Goal: Task Accomplishment & Management: Complete application form

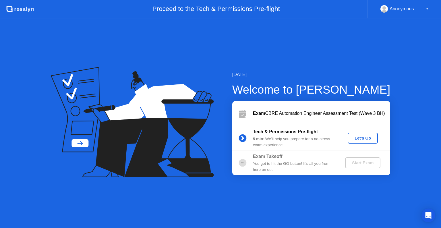
click at [361, 138] on div "Let's Go" at bounding box center [363, 138] width 26 height 5
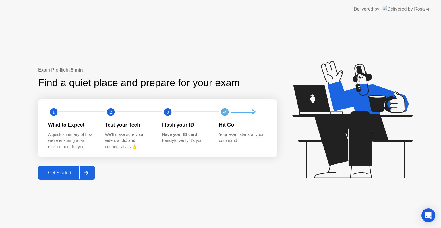
click at [55, 171] on div "Get Started" at bounding box center [59, 172] width 39 height 5
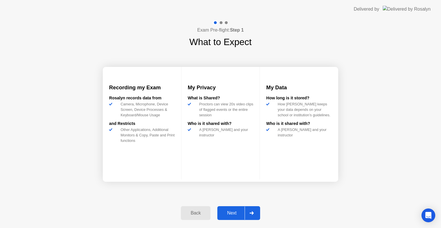
click at [227, 213] on div "Next" at bounding box center [232, 212] width 26 height 5
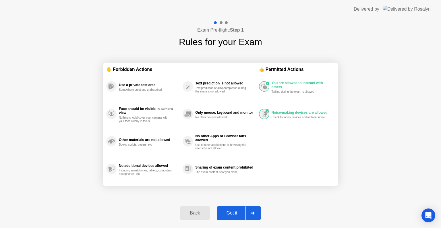
click at [227, 213] on div "Got it" at bounding box center [231, 212] width 27 height 5
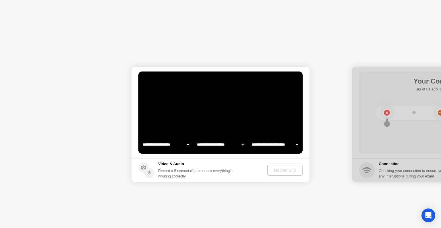
select select "**********"
select select "*******"
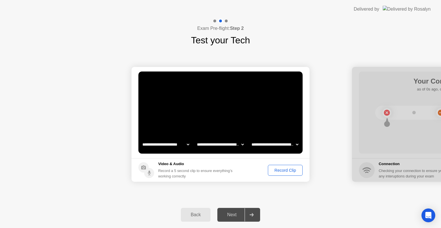
click at [279, 169] on div "Record Clip" at bounding box center [285, 170] width 31 height 5
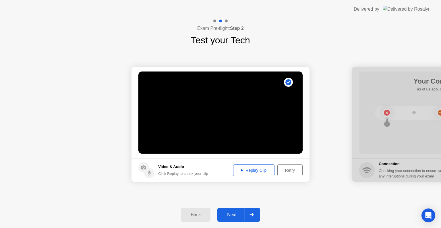
click at [231, 214] on div "Next" at bounding box center [232, 214] width 26 height 5
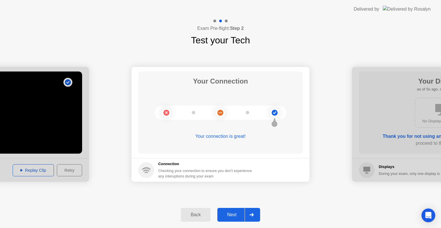
click at [231, 214] on div "Next" at bounding box center [232, 214] width 26 height 5
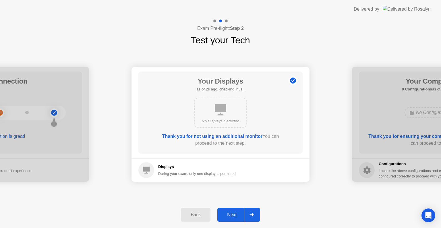
click at [231, 214] on div "Next" at bounding box center [232, 214] width 26 height 5
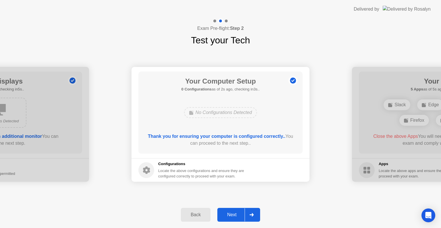
click at [231, 214] on div "Next" at bounding box center [232, 214] width 26 height 5
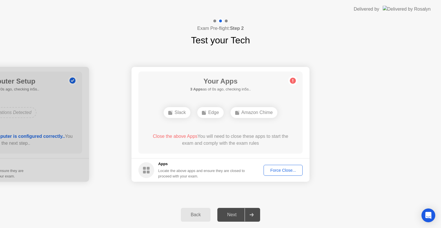
click at [280, 170] on div "Force Close..." at bounding box center [283, 170] width 35 height 5
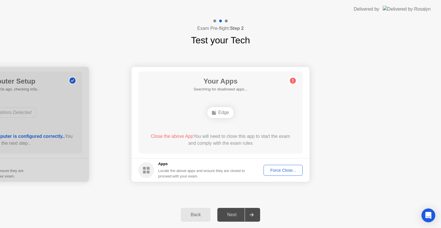
click at [282, 170] on div "Force Close..." at bounding box center [283, 170] width 35 height 5
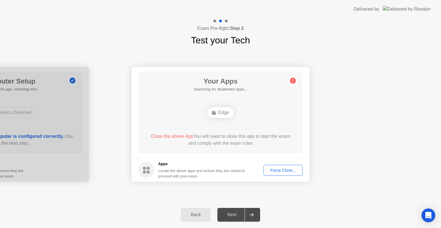
click at [167, 136] on span "Close the above App" at bounding box center [172, 136] width 42 height 5
click at [286, 170] on div "Force Close..." at bounding box center [283, 170] width 35 height 5
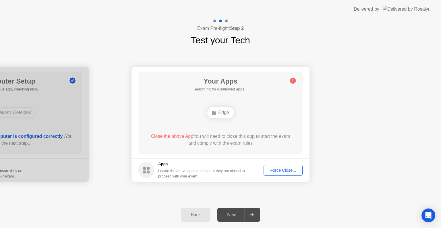
click at [279, 168] on div "Force Close..." at bounding box center [283, 170] width 35 height 5
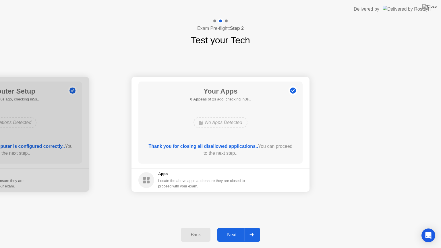
click at [230, 228] on div "Next" at bounding box center [232, 234] width 26 height 5
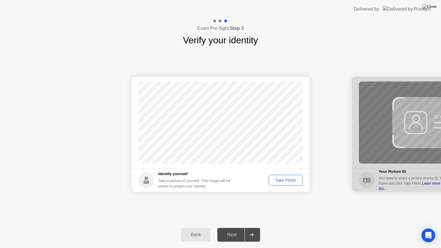
click at [279, 179] on div "Take Photo" at bounding box center [286, 180] width 30 height 5
click at [235, 228] on div "Next" at bounding box center [232, 234] width 26 height 5
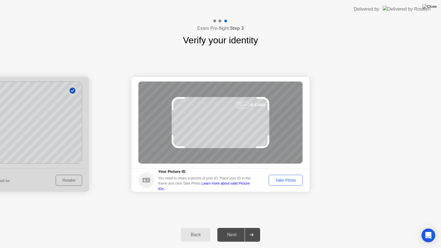
click at [282, 178] on div "Take Photo" at bounding box center [286, 180] width 30 height 5
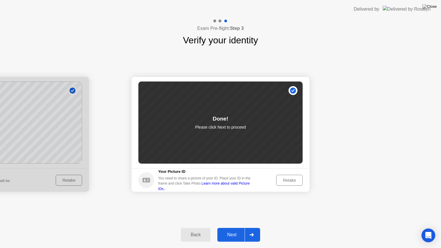
click at [230, 228] on button "Next" at bounding box center [238, 235] width 43 height 14
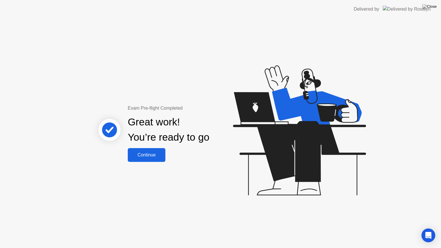
click at [157, 158] on div "Continue" at bounding box center [146, 154] width 34 height 5
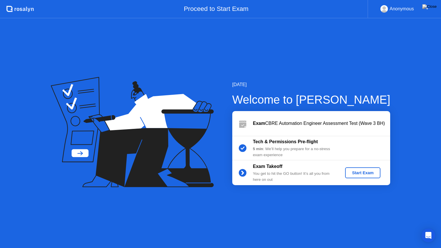
click at [362, 173] on div "Start Exam" at bounding box center [362, 173] width 31 height 5
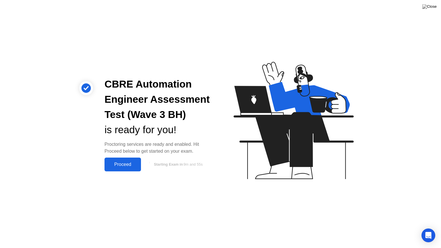
click at [116, 162] on div "Proceed" at bounding box center [122, 164] width 33 height 5
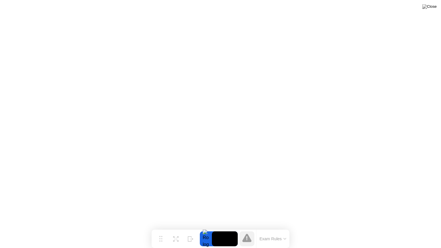
click at [284, 228] on button "Exam Rules" at bounding box center [273, 238] width 30 height 5
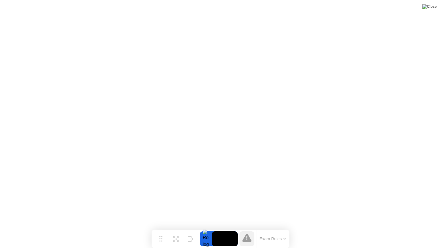
click at [433, 7] on img at bounding box center [429, 6] width 14 height 5
